Goal: Book appointment/travel/reservation

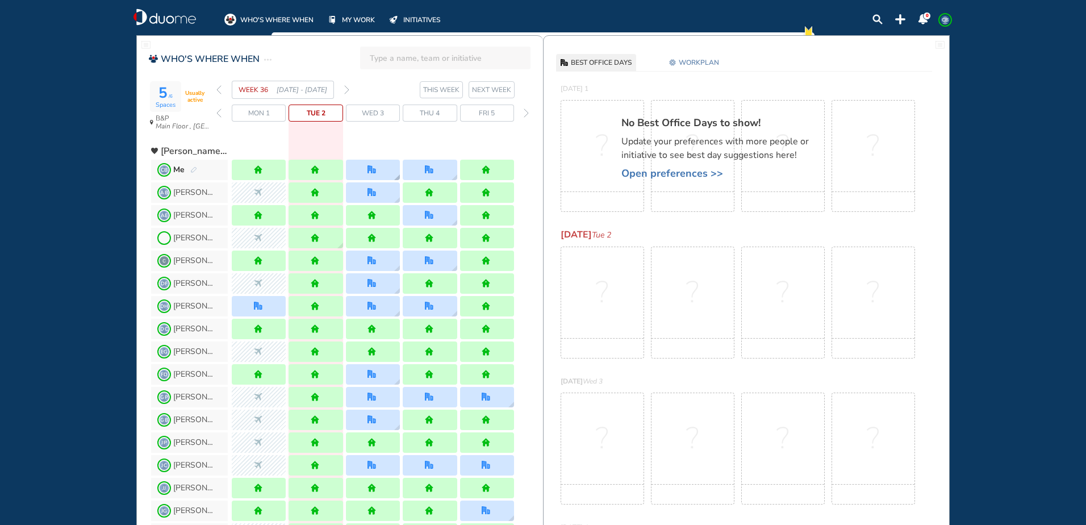
click at [386, 174] on div at bounding box center [373, 170] width 54 height 20
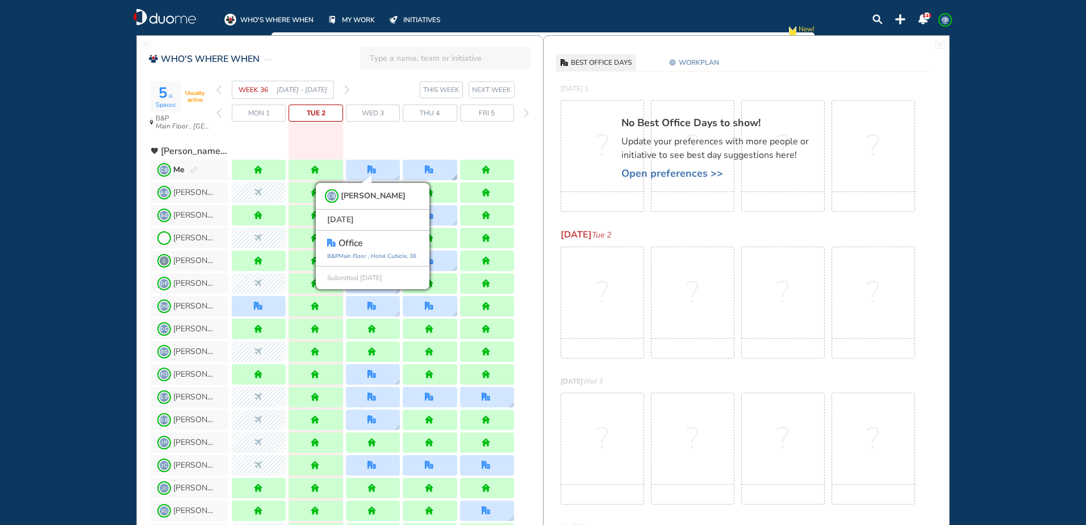
click at [417, 170] on div at bounding box center [430, 170] width 54 height 20
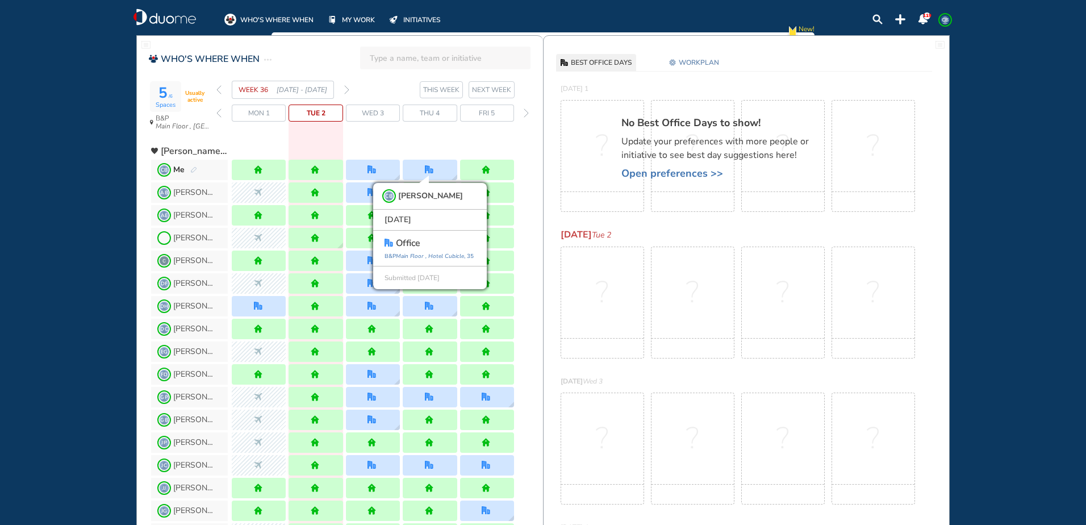
click at [344, 90] on img "forward week" at bounding box center [346, 89] width 5 height 9
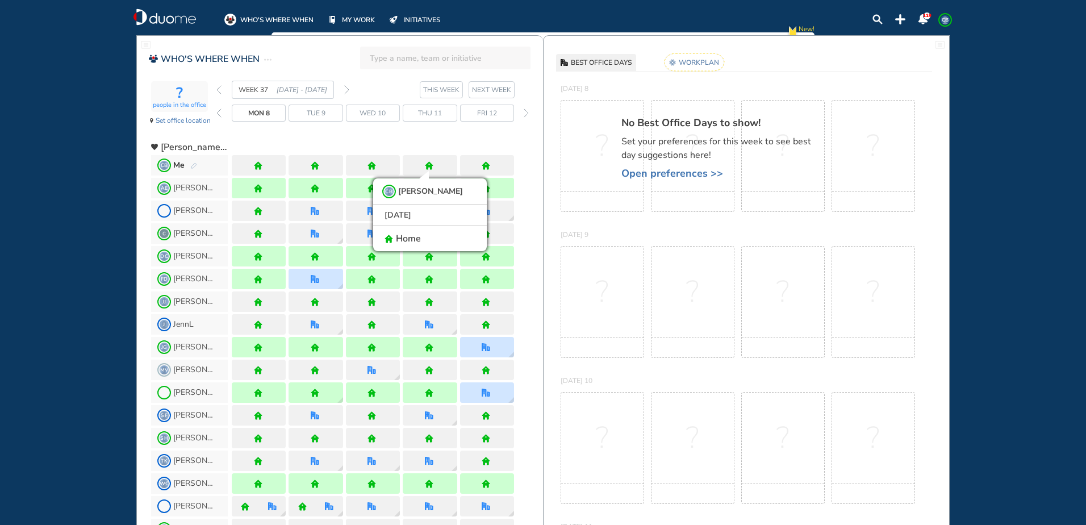
click at [344, 90] on img "forward week" at bounding box center [346, 89] width 5 height 9
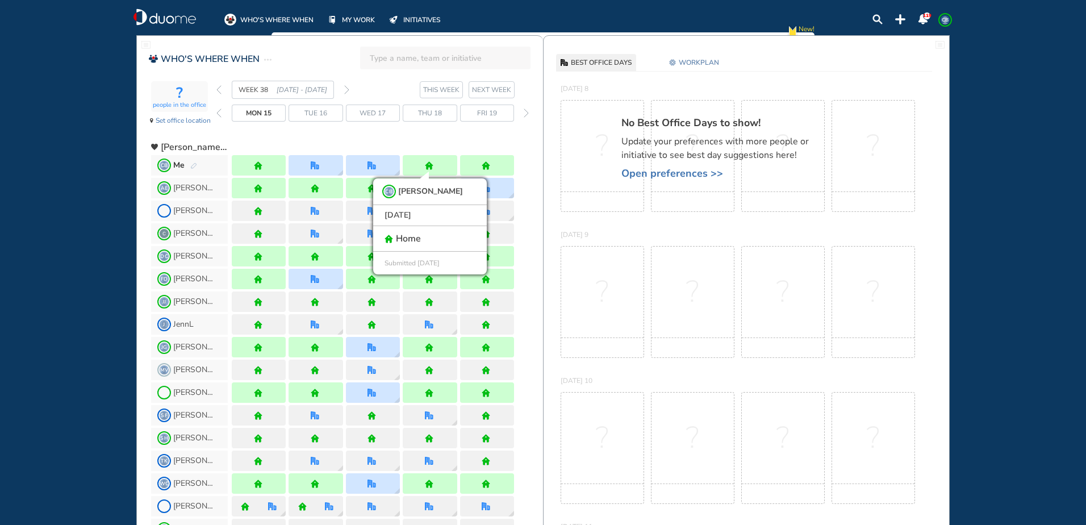
click at [344, 90] on img "forward week" at bounding box center [346, 89] width 5 height 9
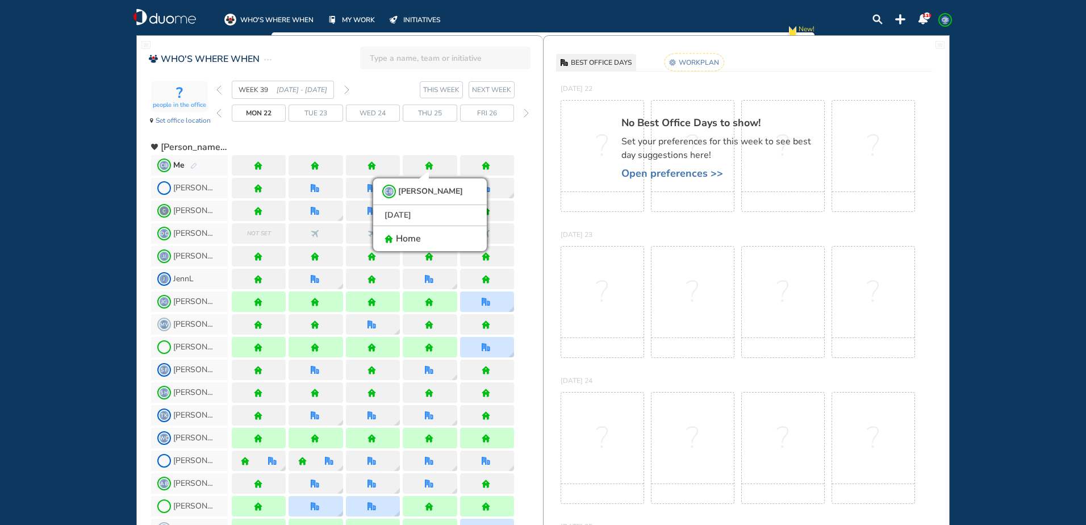
click at [222, 90] on div "WEEK 39 [DATE] - [DATE]" at bounding box center [282, 90] width 133 height 18
click at [220, 90] on img "back week" at bounding box center [218, 89] width 5 height 9
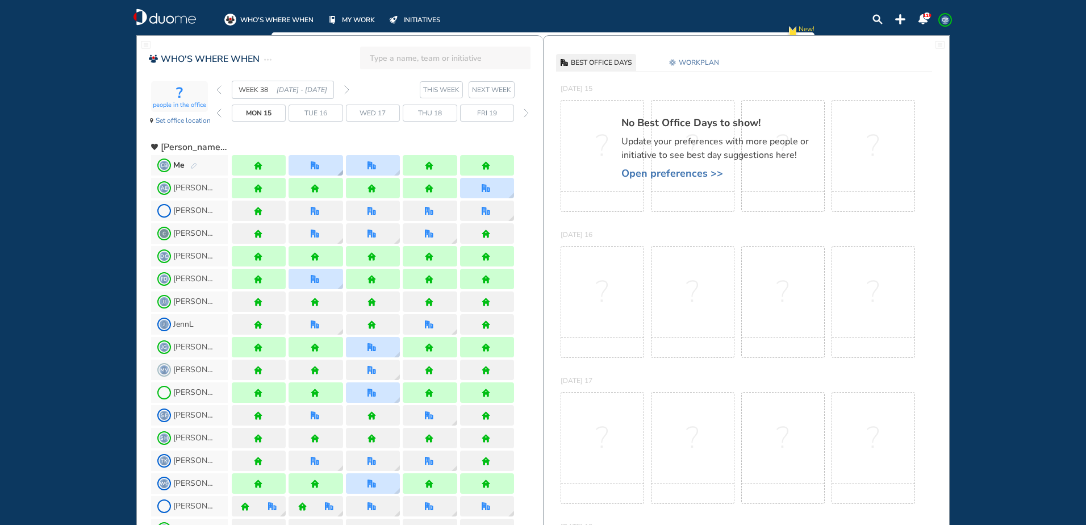
click at [336, 164] on div at bounding box center [316, 165] width 54 height 20
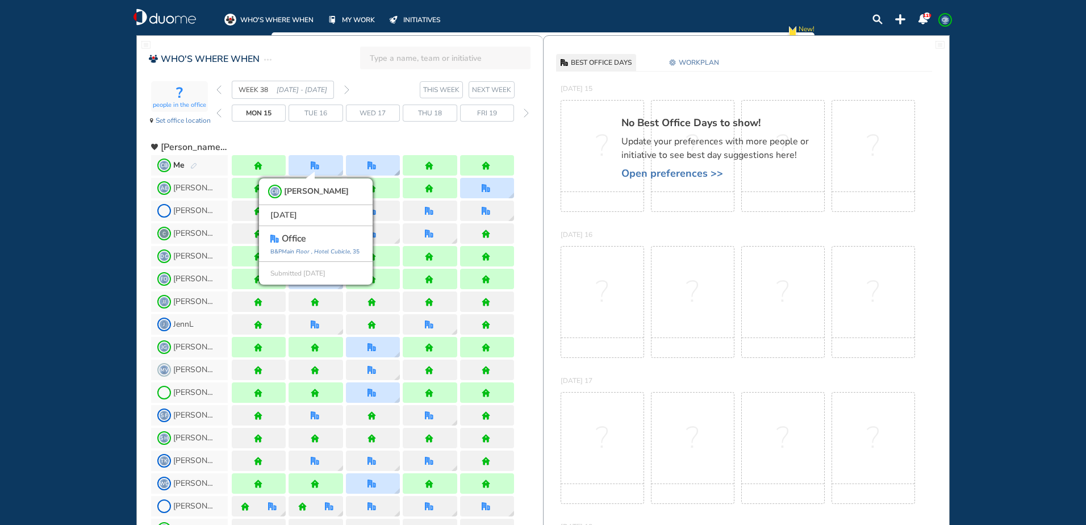
click at [362, 167] on div at bounding box center [373, 165] width 54 height 20
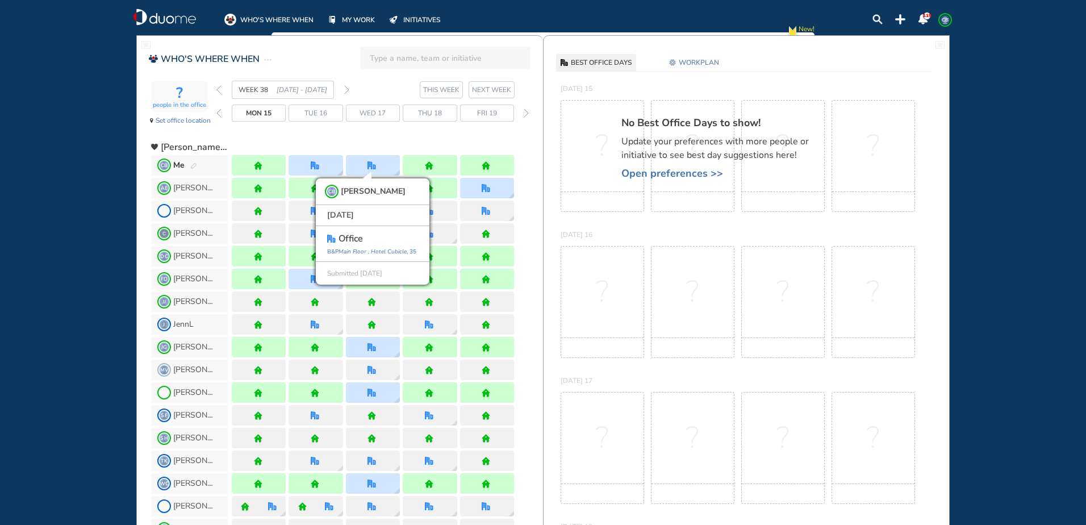
click at [348, 92] on img "forward week" at bounding box center [346, 89] width 5 height 9
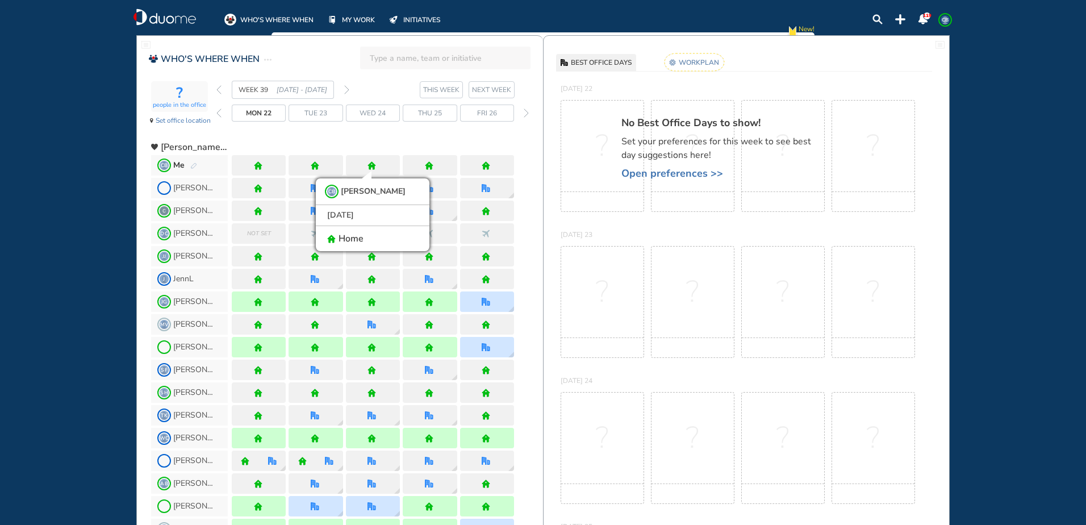
click at [348, 92] on img "forward week" at bounding box center [346, 89] width 5 height 9
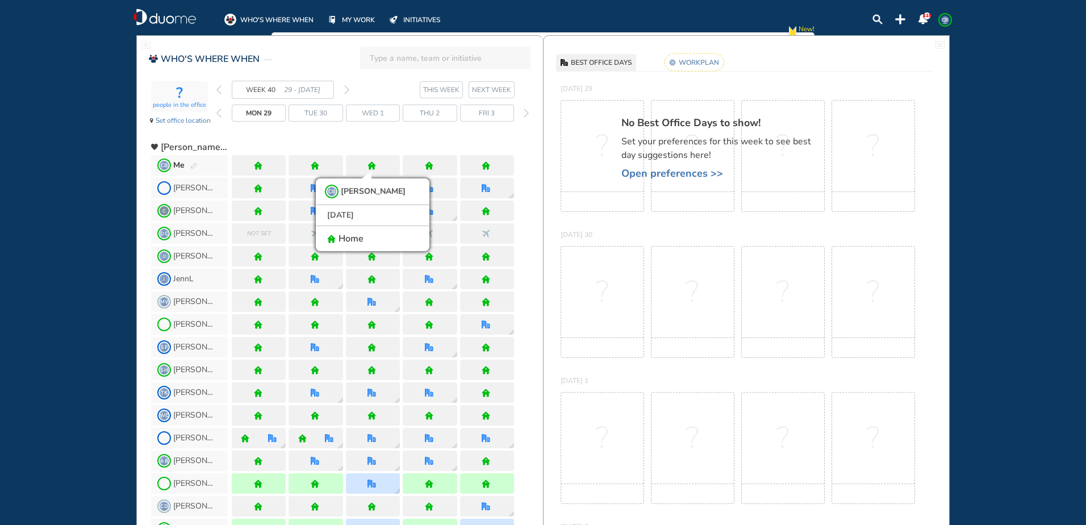
click at [373, 167] on img "home" at bounding box center [372, 165] width 9 height 9
click at [190, 162] on img "pen-edit" at bounding box center [193, 165] width 7 height 7
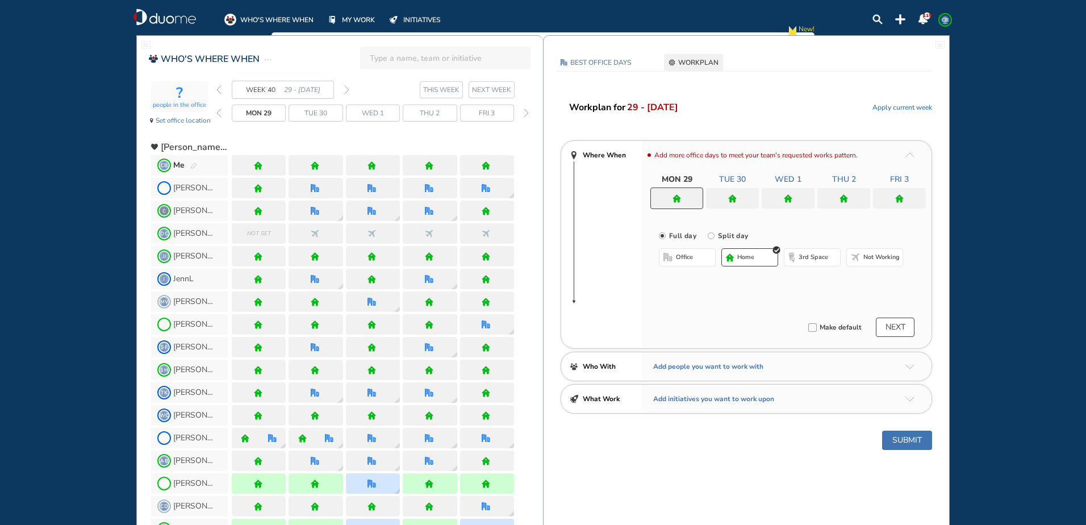
click at [779, 198] on div at bounding box center [788, 198] width 53 height 20
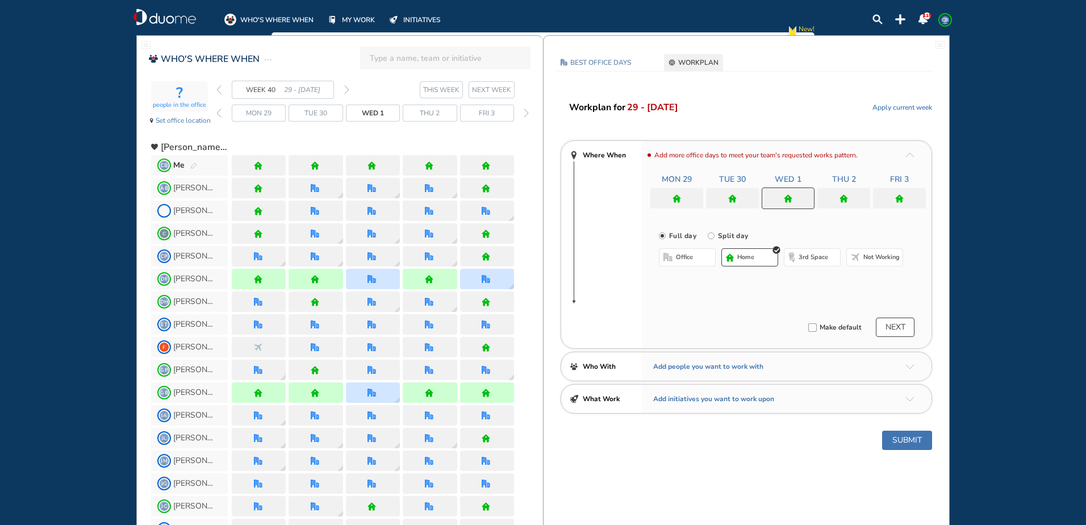
click at [682, 260] on span "office" at bounding box center [684, 257] width 17 height 9
click at [690, 279] on button "Select location" at bounding box center [688, 279] width 45 height 11
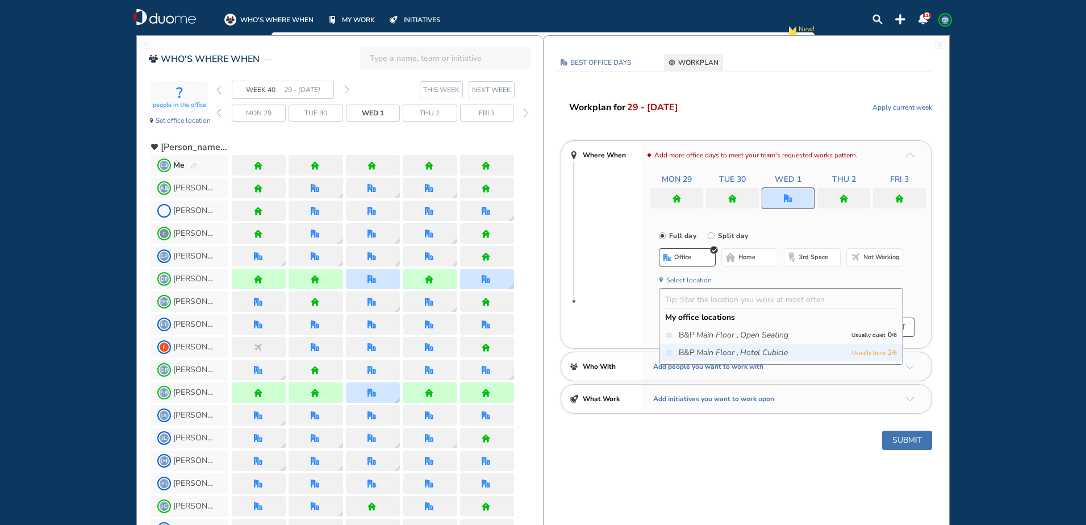
click at [722, 353] on icon "Main Floor ," at bounding box center [717, 352] width 42 height 11
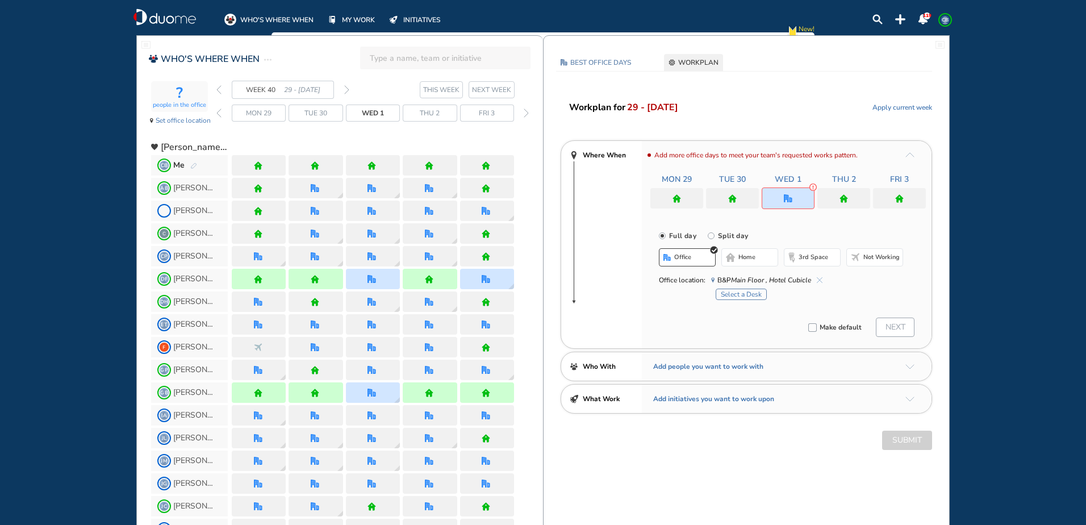
click at [730, 295] on button "Select a Desk" at bounding box center [741, 294] width 51 height 11
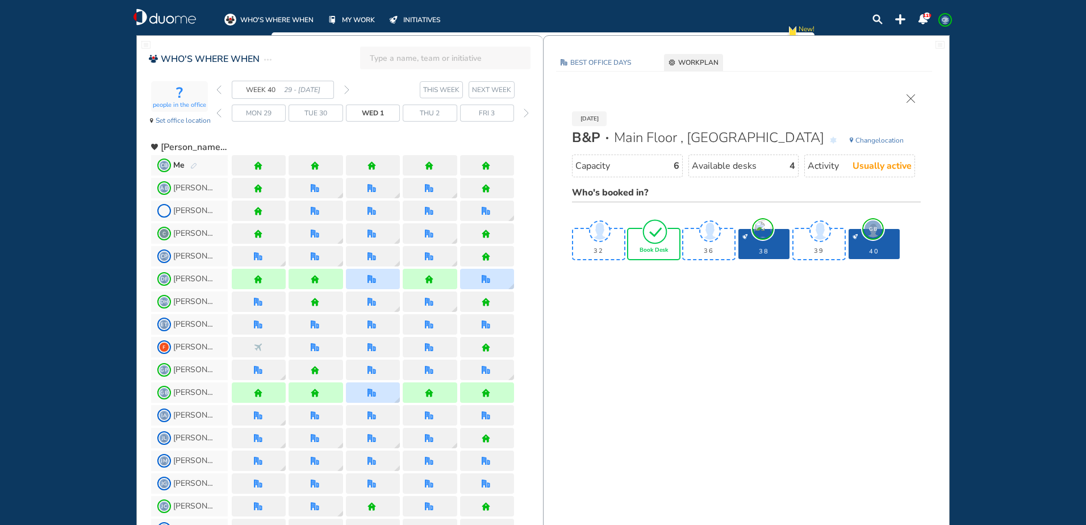
click at [672, 248] on div "Book Desk" at bounding box center [653, 244] width 51 height 30
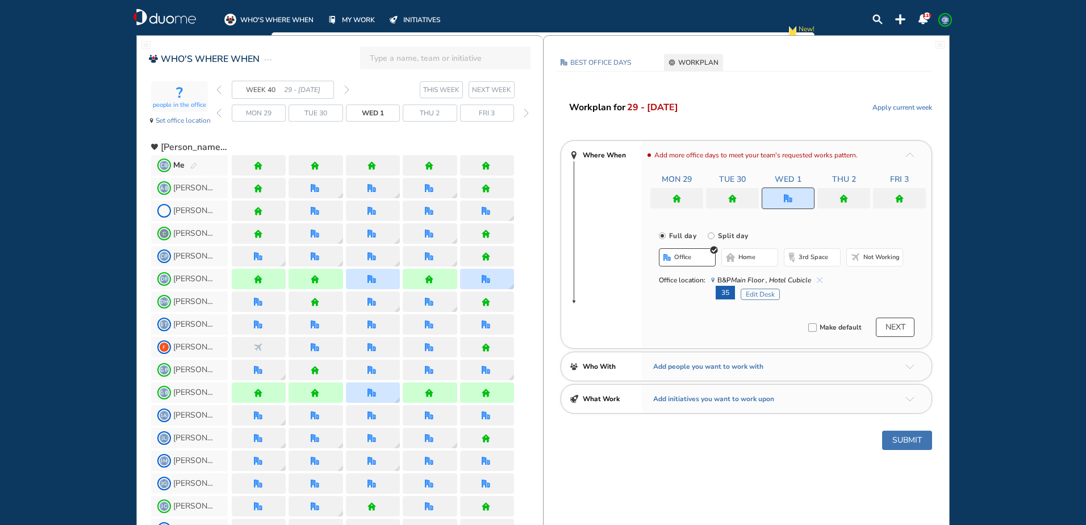
click at [841, 195] on img "home" at bounding box center [844, 198] width 9 height 9
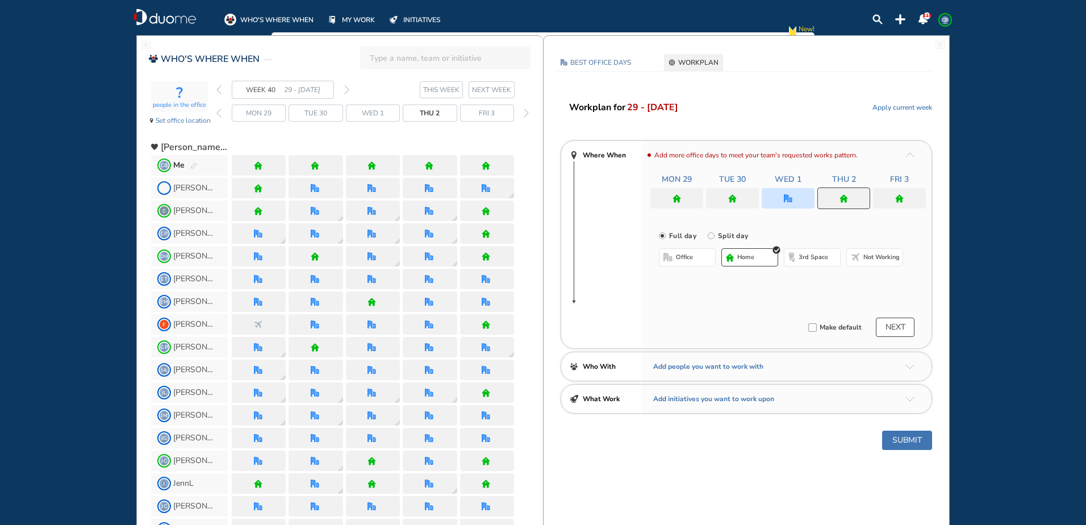
click at [679, 258] on span "office" at bounding box center [684, 257] width 17 height 9
click at [697, 283] on button "Select location" at bounding box center [688, 279] width 45 height 11
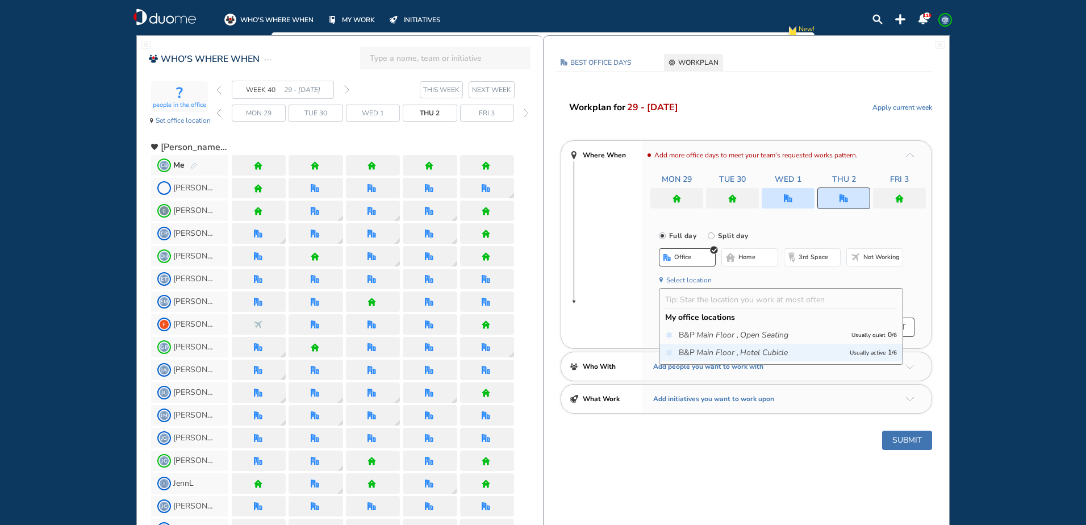
click at [721, 354] on icon "Main Floor ," at bounding box center [717, 352] width 42 height 11
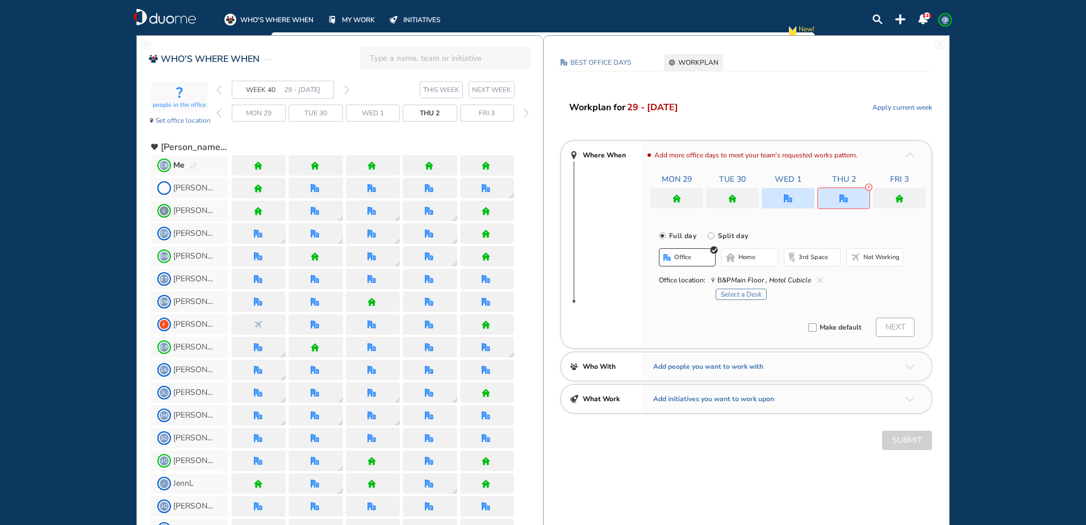
click at [748, 295] on button "Select a Desk" at bounding box center [741, 294] width 51 height 11
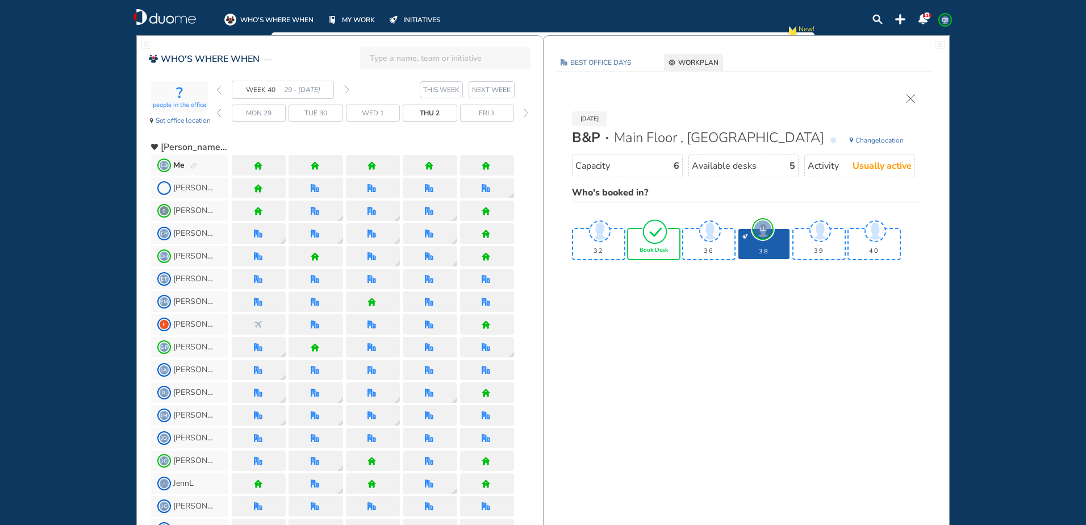
click at [661, 251] on span "Book Desk" at bounding box center [654, 250] width 28 height 7
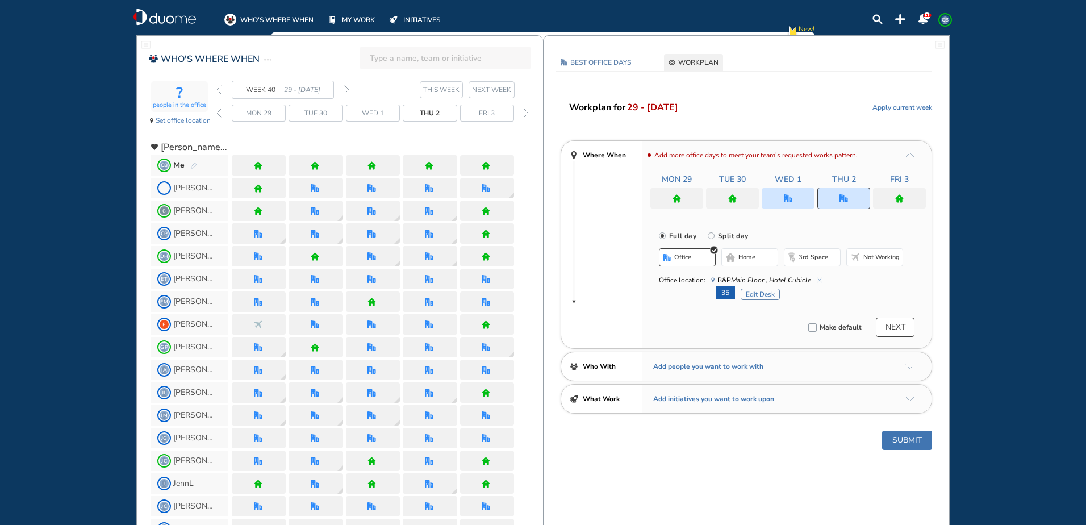
click at [907, 439] on button "Submit" at bounding box center [907, 440] width 50 height 19
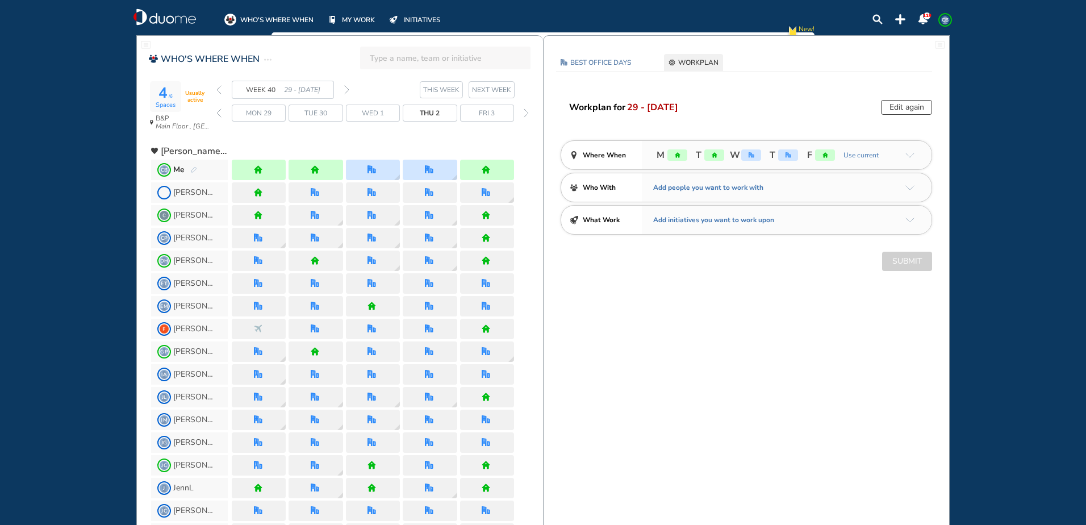
click at [223, 90] on div "WEEK 40 29 - [DATE]" at bounding box center [282, 90] width 133 height 18
click at [222, 91] on div "WEEK 40 29 - [DATE]" at bounding box center [282, 90] width 133 height 18
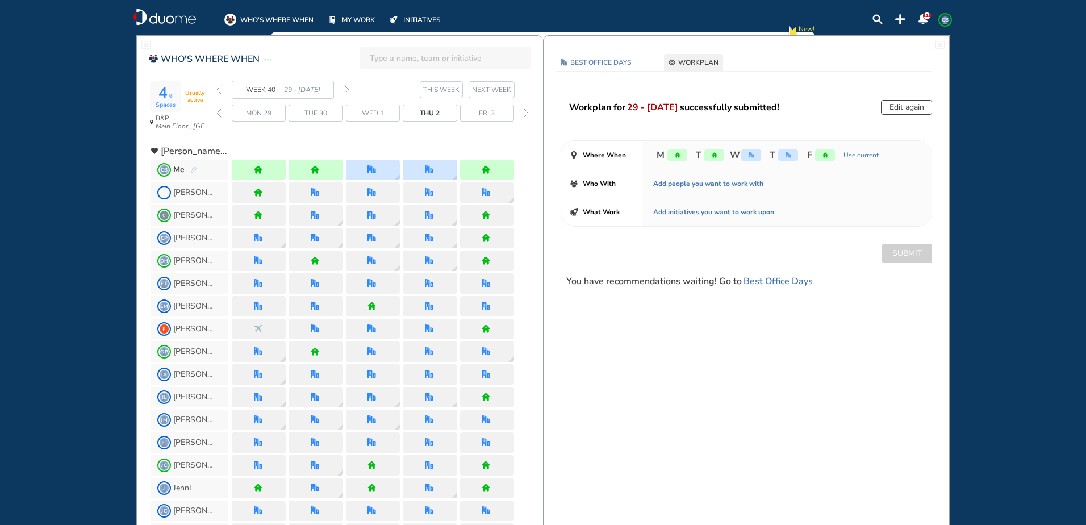
click at [223, 92] on div "WEEK 40 29 - [DATE]" at bounding box center [282, 90] width 133 height 18
click at [222, 88] on div "WEEK 40 29 - [DATE]" at bounding box center [282, 90] width 133 height 18
